Goal: Task Accomplishment & Management: Manage account settings

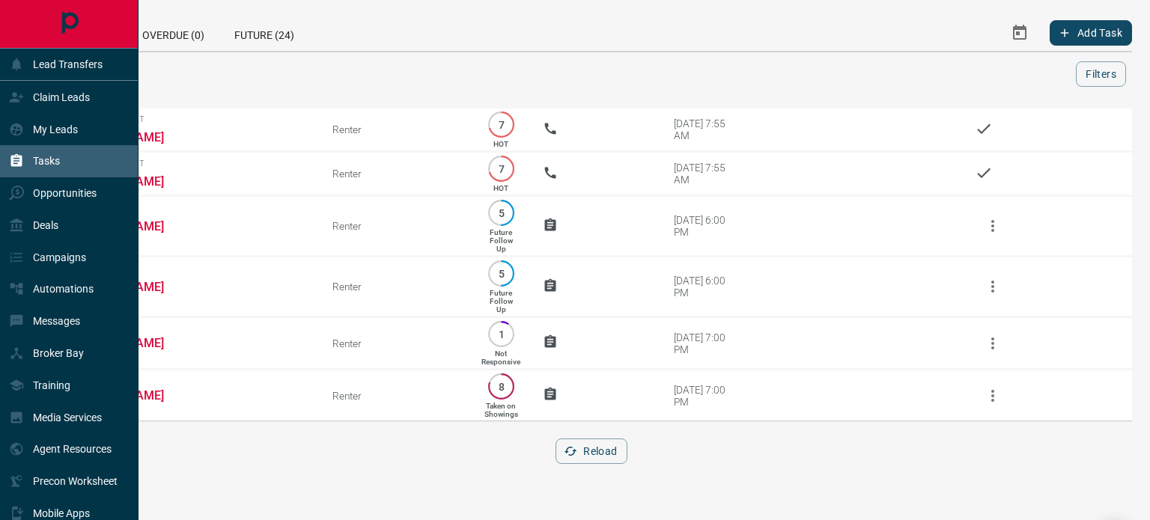
click at [57, 165] on p "Tasks" at bounding box center [46, 161] width 27 height 12
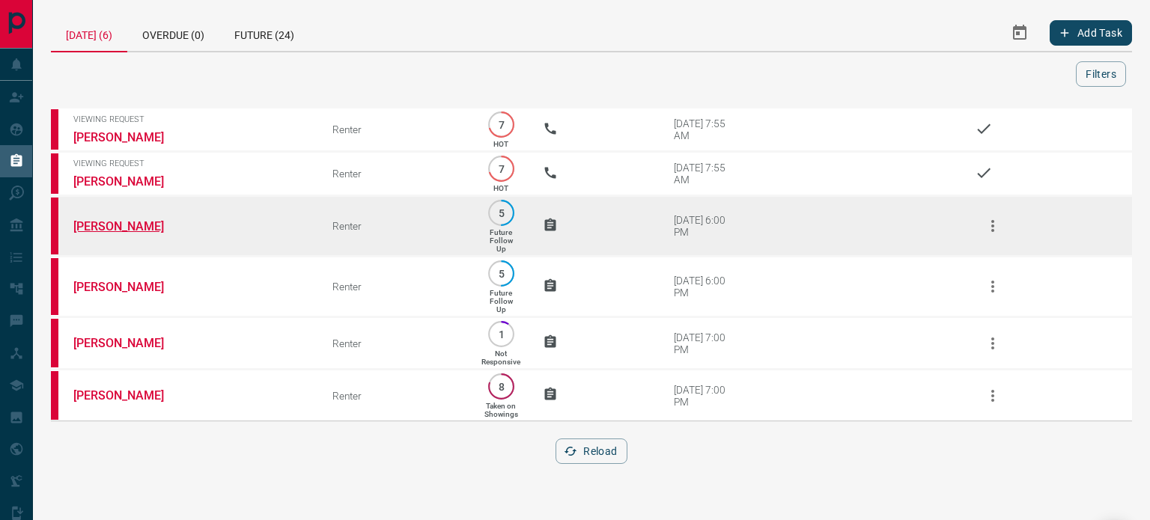
click at [141, 220] on link "[PERSON_NAME]" at bounding box center [129, 226] width 112 height 14
click at [989, 225] on icon "button" at bounding box center [993, 226] width 18 height 18
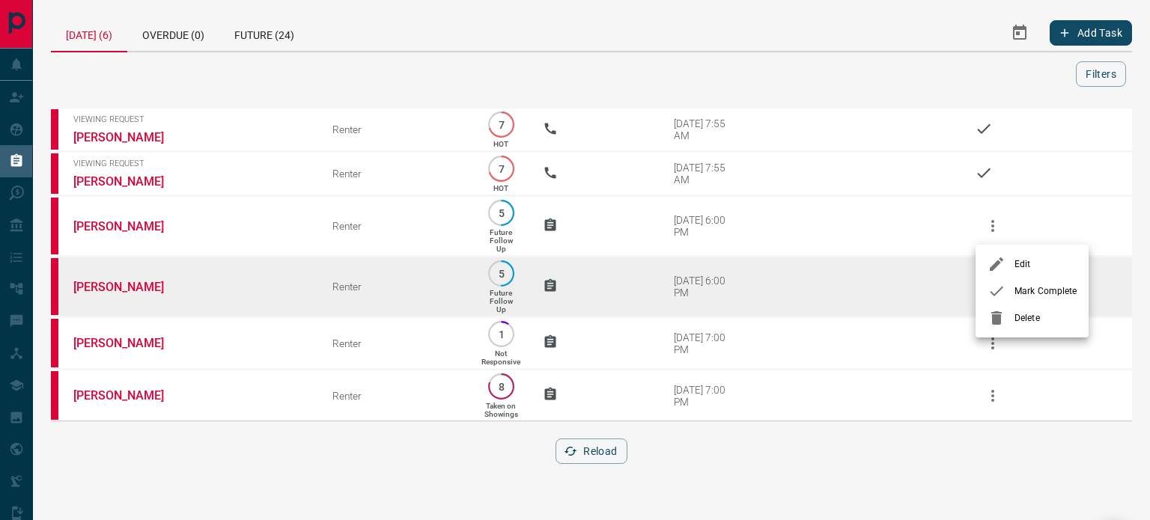
click at [1009, 290] on div at bounding box center [1001, 291] width 27 height 18
click at [155, 288] on link "[PERSON_NAME]" at bounding box center [129, 287] width 112 height 14
click at [991, 288] on icon "button" at bounding box center [993, 287] width 18 height 18
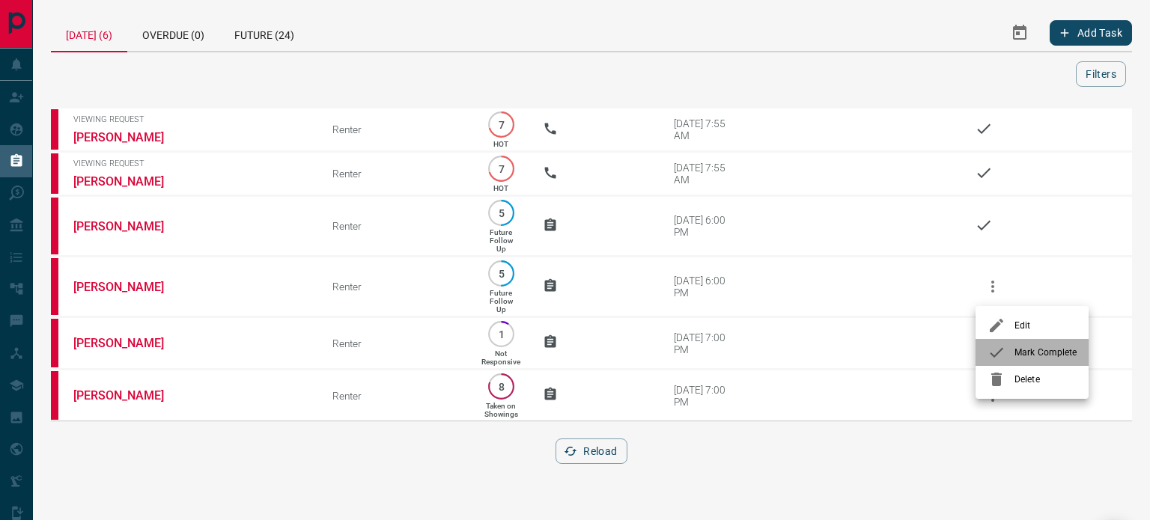
click at [1006, 350] on div at bounding box center [1001, 353] width 27 height 18
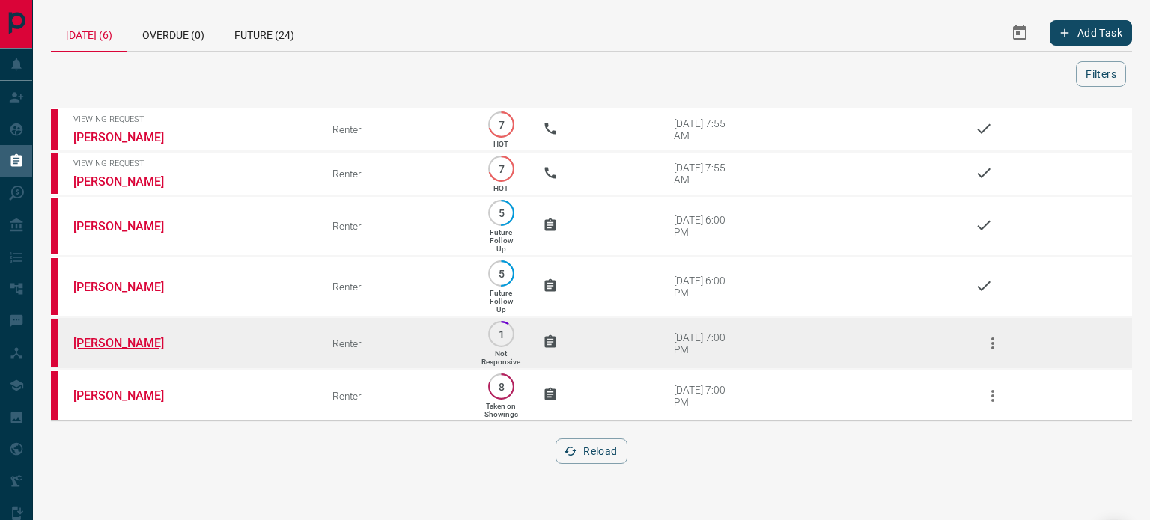
click at [117, 349] on link "[PERSON_NAME]" at bounding box center [129, 343] width 112 height 14
click at [986, 350] on icon "button" at bounding box center [993, 344] width 18 height 18
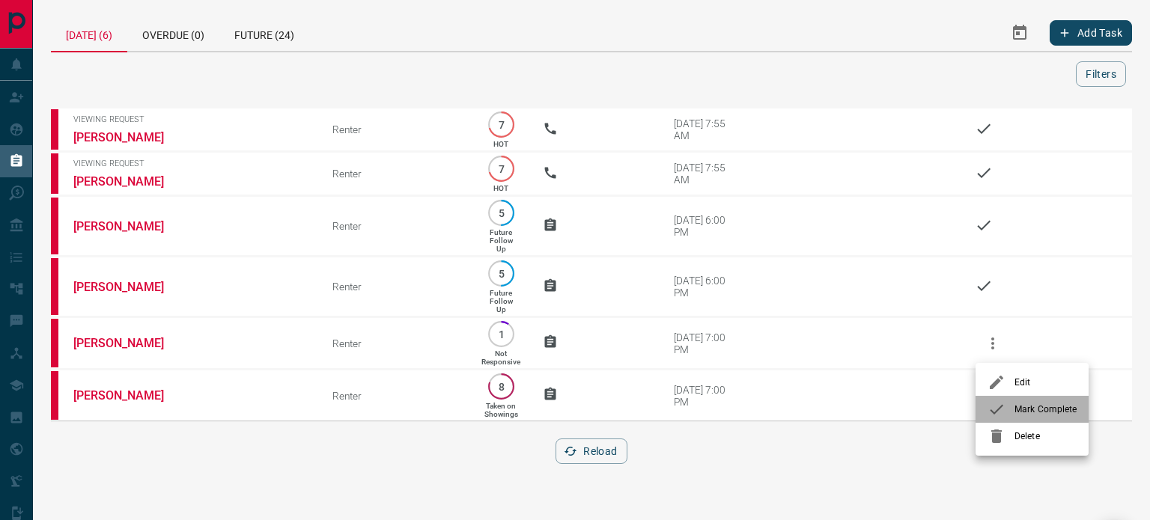
click at [1008, 407] on div at bounding box center [1001, 410] width 27 height 18
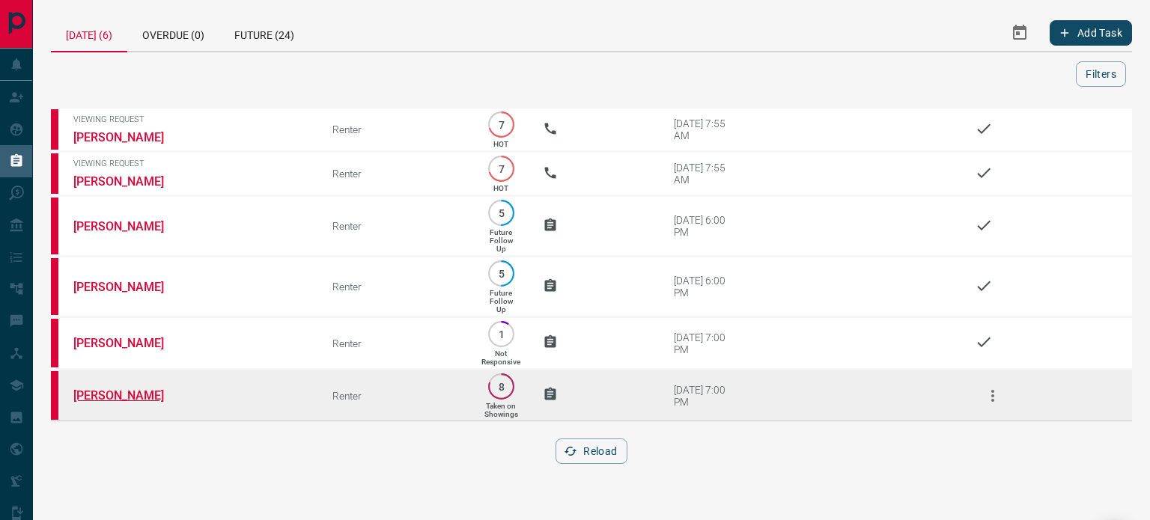
click at [134, 396] on link "[PERSON_NAME]" at bounding box center [129, 396] width 112 height 14
click at [993, 398] on icon "button" at bounding box center [992, 396] width 3 height 12
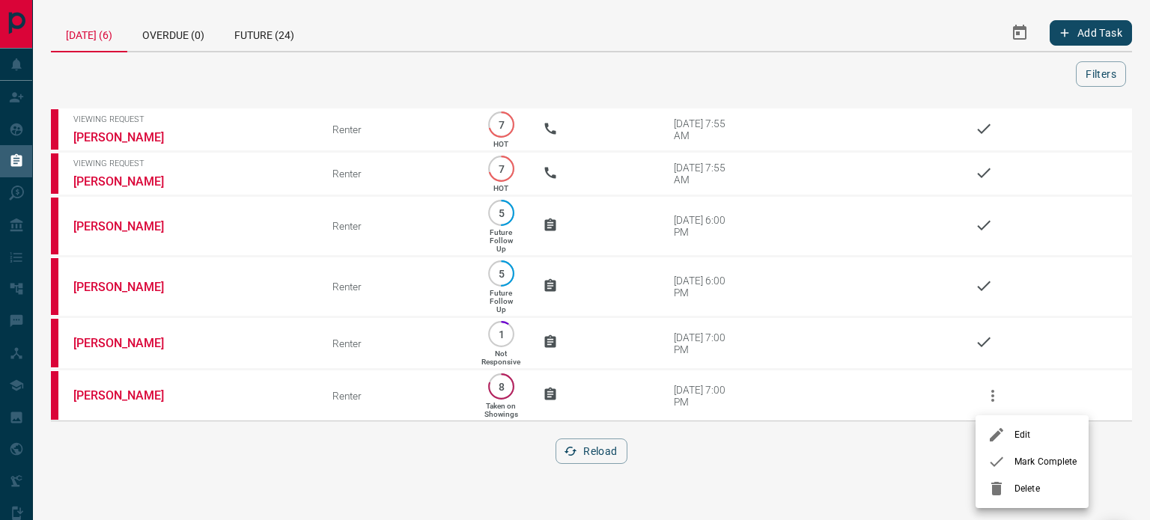
click at [1004, 466] on icon at bounding box center [997, 462] width 18 height 18
